Goal: Download file/media

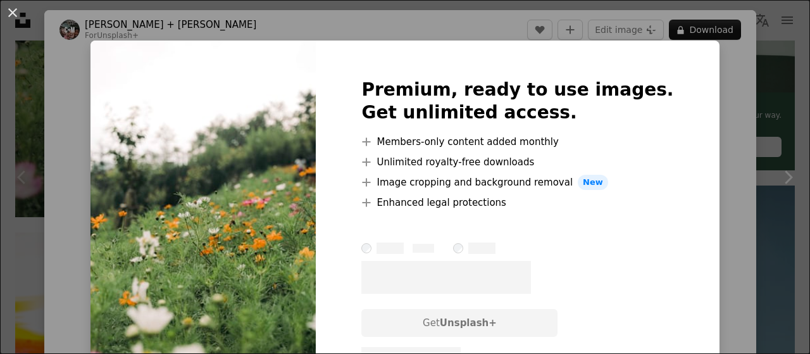
scroll to position [127, 0]
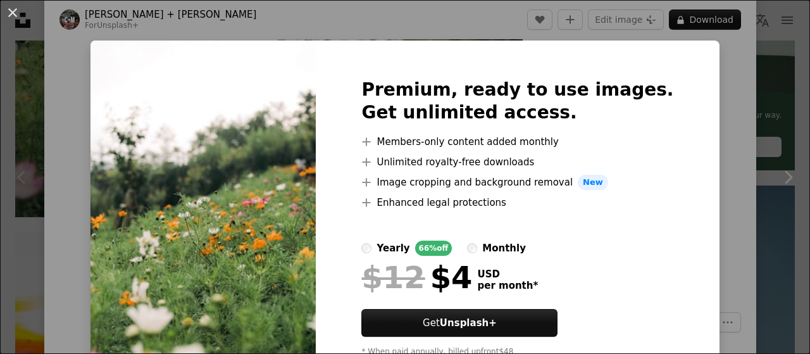
click at [705, 126] on div "An X shape Premium, ready to use images. Get unlimited access. A plus sign Memb…" at bounding box center [405, 177] width 810 height 354
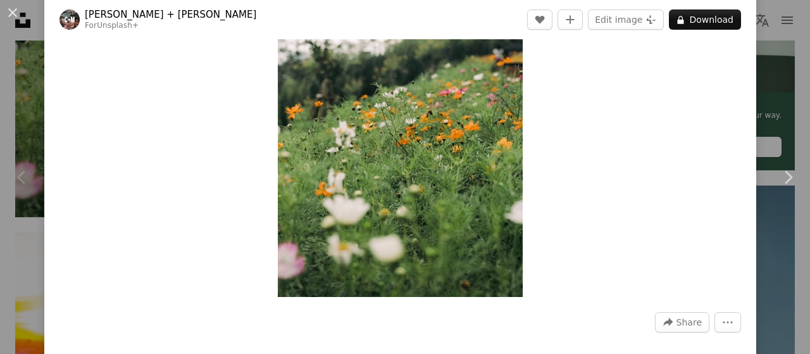
click at [705, 126] on div "Zoom in" at bounding box center [400, 113] width 712 height 380
click at [782, 146] on link "Chevron right" at bounding box center [788, 177] width 44 height 122
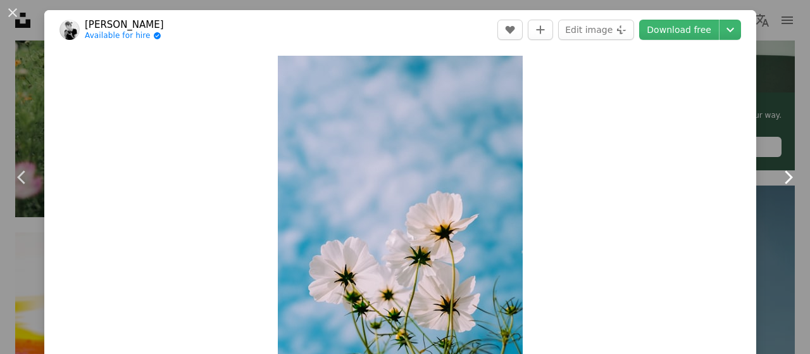
click at [782, 146] on link "Chevron right" at bounding box center [788, 177] width 44 height 122
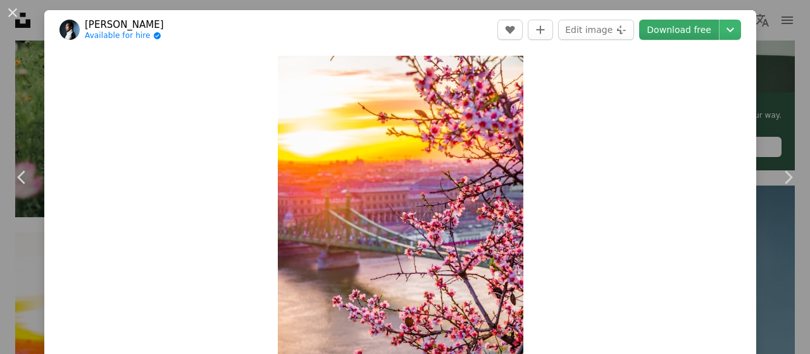
click at [672, 29] on link "Download free" at bounding box center [679, 30] width 80 height 20
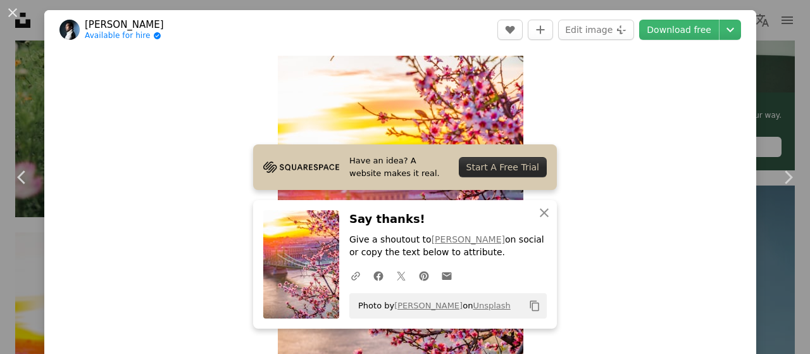
click at [531, 299] on button "Copy content" at bounding box center [535, 306] width 22 height 22
click at [756, 51] on div "An X shape Chevron left Chevron right [PERSON_NAME] Available for hire A checkm…" at bounding box center [405, 177] width 810 height 354
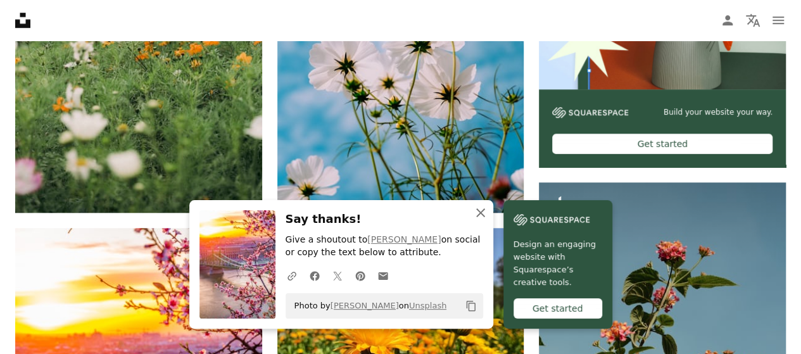
click at [487, 209] on button "An X shape Close" at bounding box center [480, 212] width 25 height 25
